Goal: Navigation & Orientation: Find specific page/section

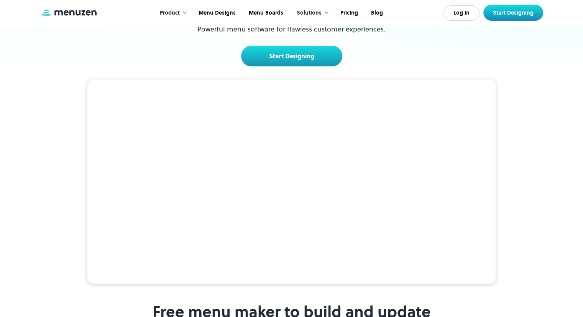
scroll to position [106, 0]
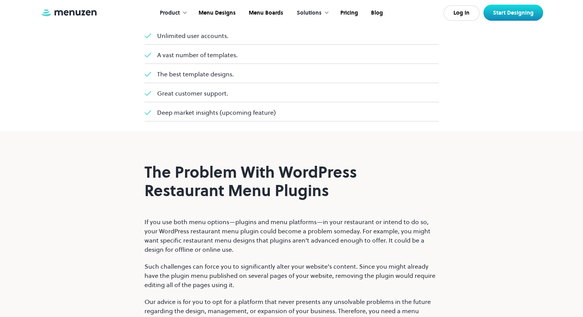
scroll to position [1244, 0]
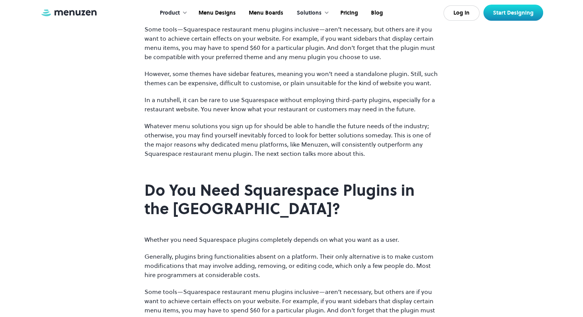
scroll to position [772, 0]
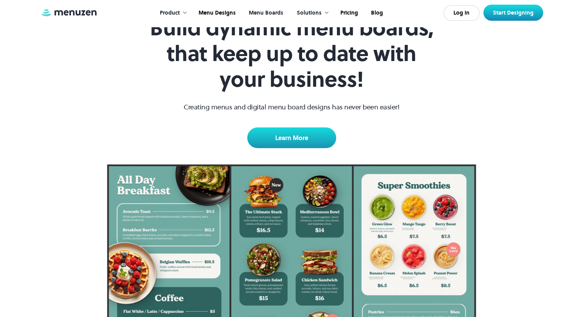
scroll to position [55, 0]
click at [326, 10] on div "Solutions" at bounding box center [311, 13] width 44 height 24
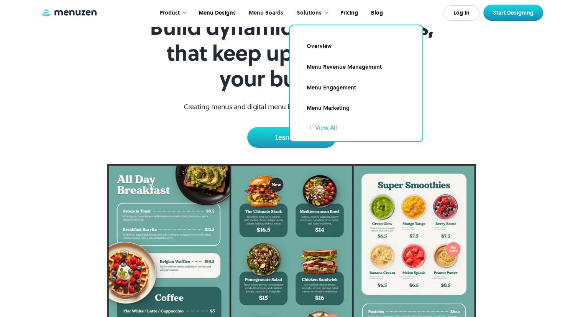
click at [280, 11] on link "Menu Boards" at bounding box center [266, 13] width 48 height 24
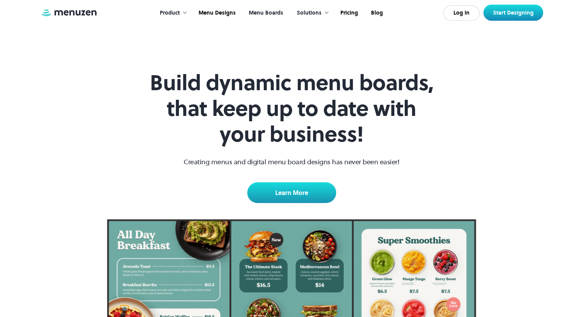
click at [186, 12] on div at bounding box center [184, 12] width 5 height 5
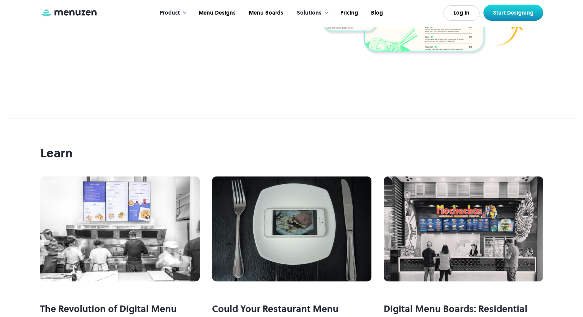
scroll to position [1480, 0]
